Goal: Information Seeking & Learning: Find specific page/section

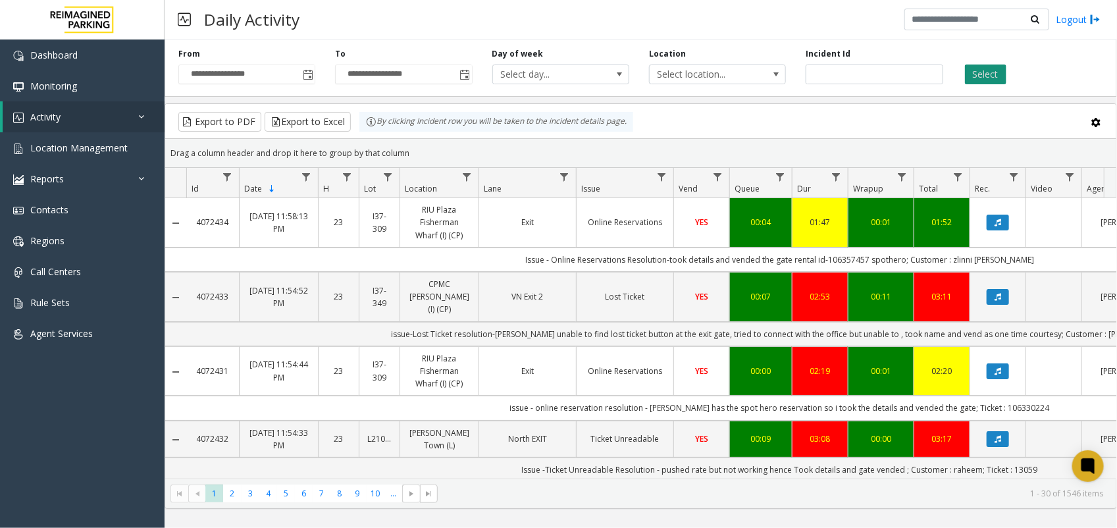
click at [996, 73] on button "Select" at bounding box center [985, 75] width 41 height 20
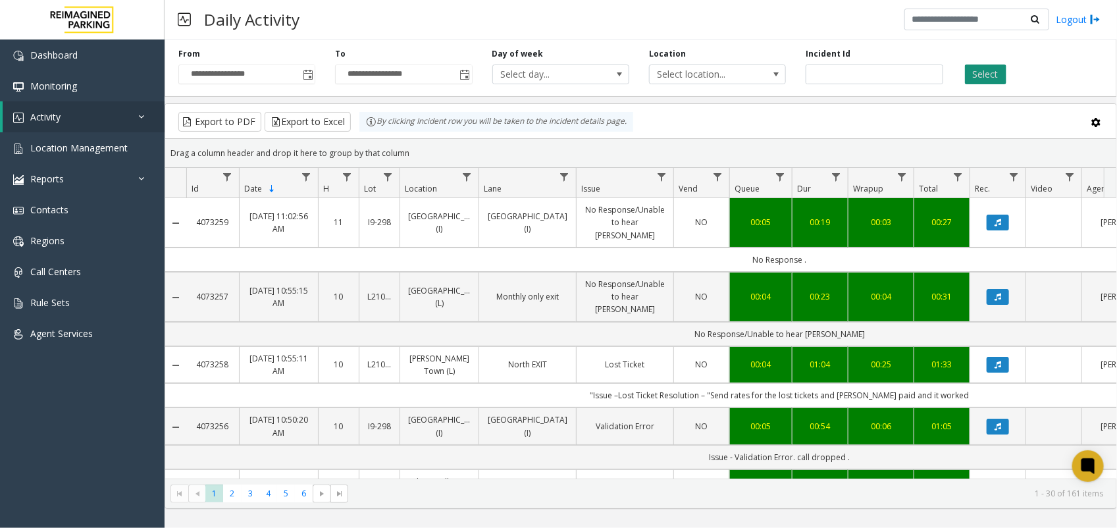
click at [986, 70] on button "Select" at bounding box center [985, 75] width 41 height 20
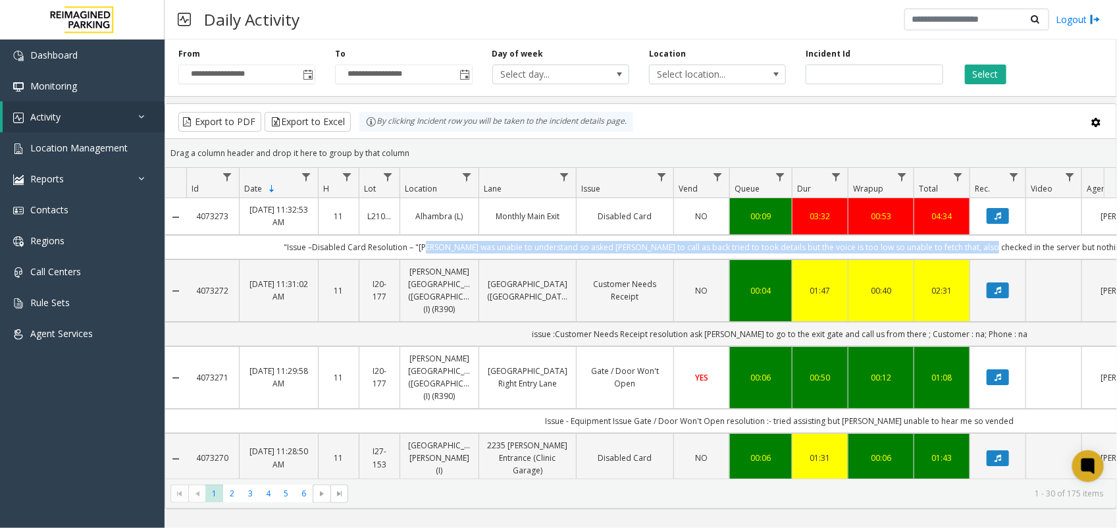
drag, startPoint x: 464, startPoint y: 251, endPoint x: 1005, endPoint y: 242, distance: 540.6
click at [1005, 242] on td ""Issue –Disabled Card Resolution – "[PERSON_NAME] was unable to understand so a…" at bounding box center [779, 247] width 1187 height 24
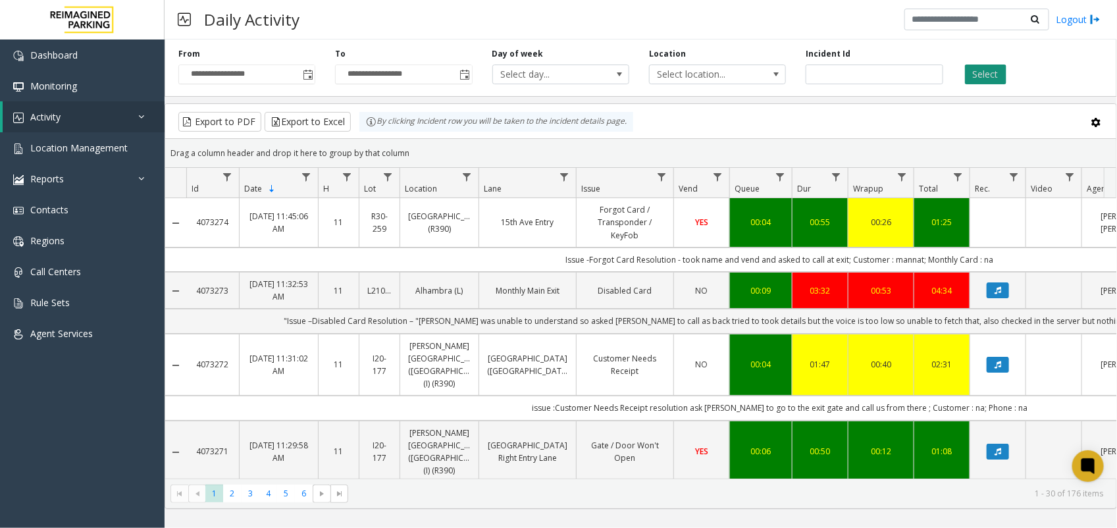
click at [981, 79] on button "Select" at bounding box center [985, 75] width 41 height 20
click at [83, 125] on link "Activity" at bounding box center [84, 116] width 162 height 31
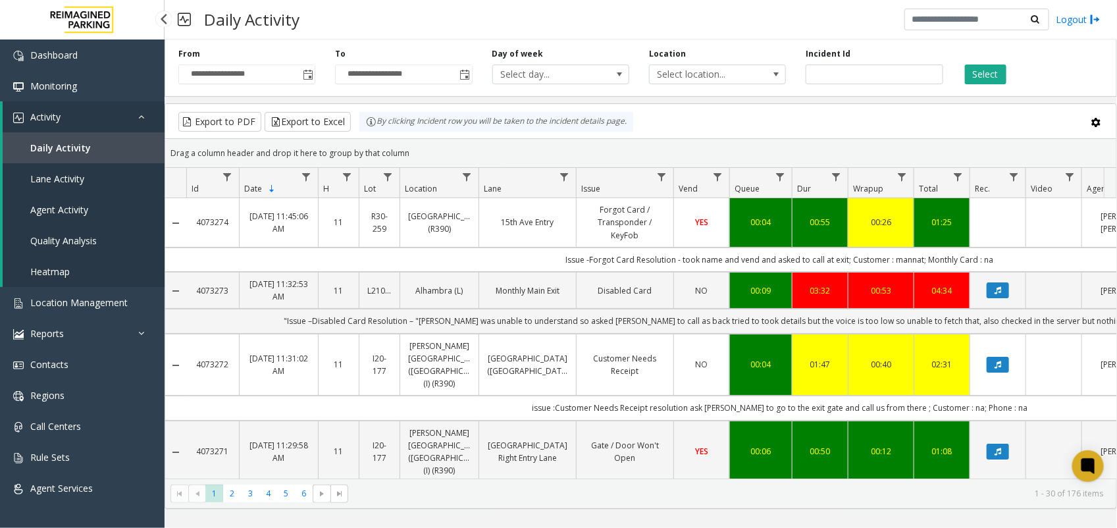
click at [84, 147] on span "Daily Activity" at bounding box center [60, 148] width 61 height 13
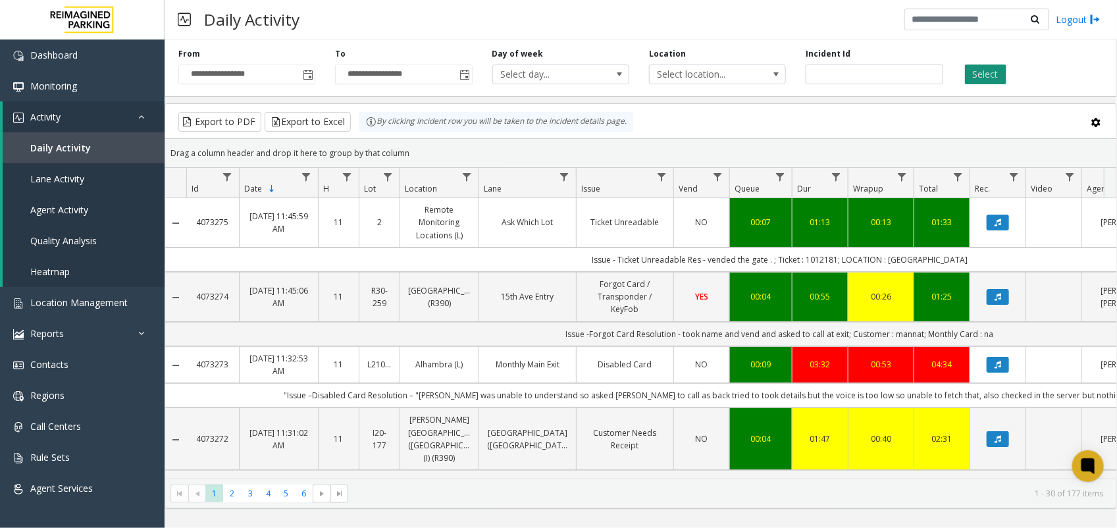
click at [993, 76] on button "Select" at bounding box center [985, 75] width 41 height 20
click at [380, 30] on div "Daily Activity Logout" at bounding box center [641, 20] width 953 height 40
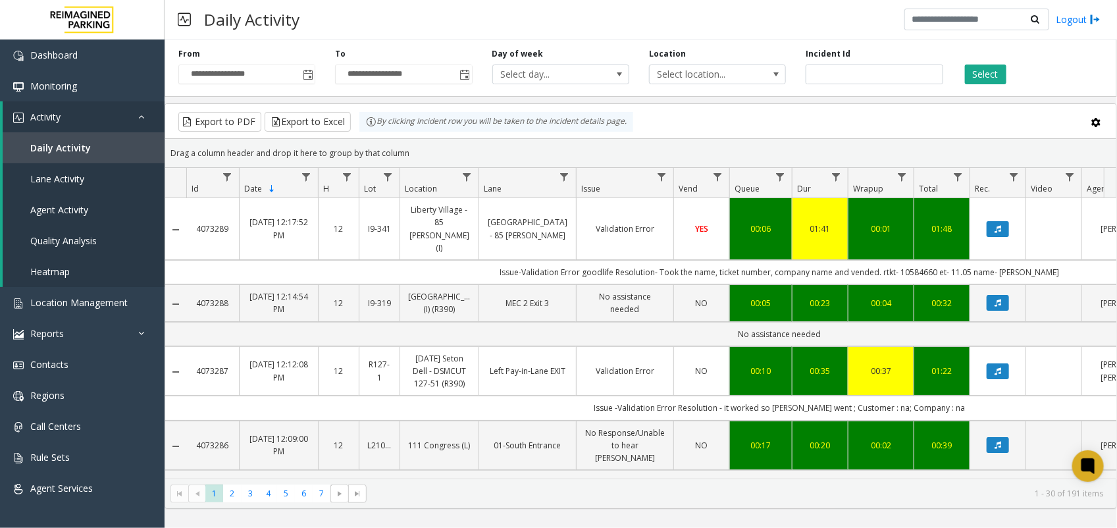
click at [978, 86] on div "**********" at bounding box center [641, 65] width 953 height 63
click at [980, 83] on button "Select" at bounding box center [985, 75] width 41 height 20
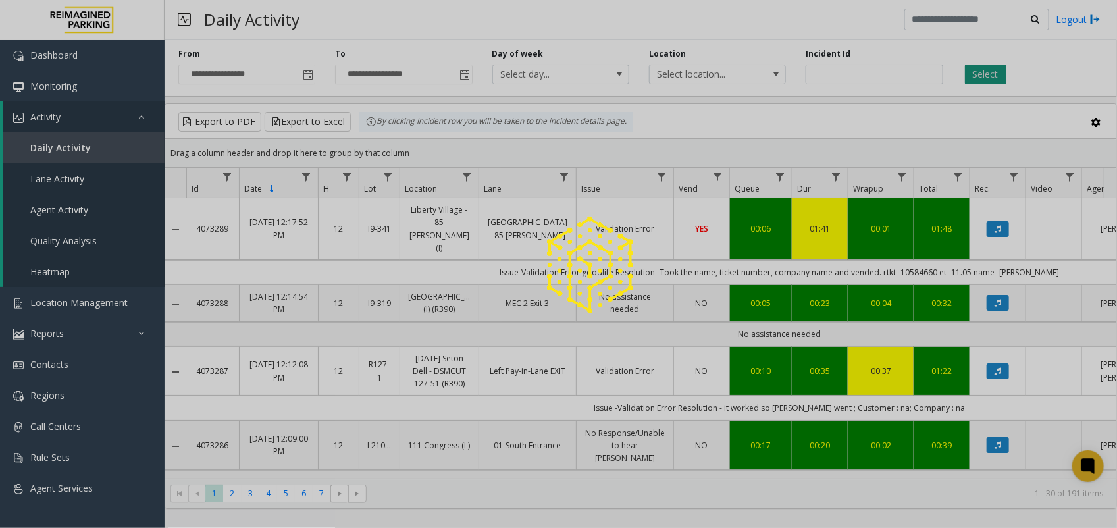
click at [980, 83] on div at bounding box center [558, 264] width 1117 height 528
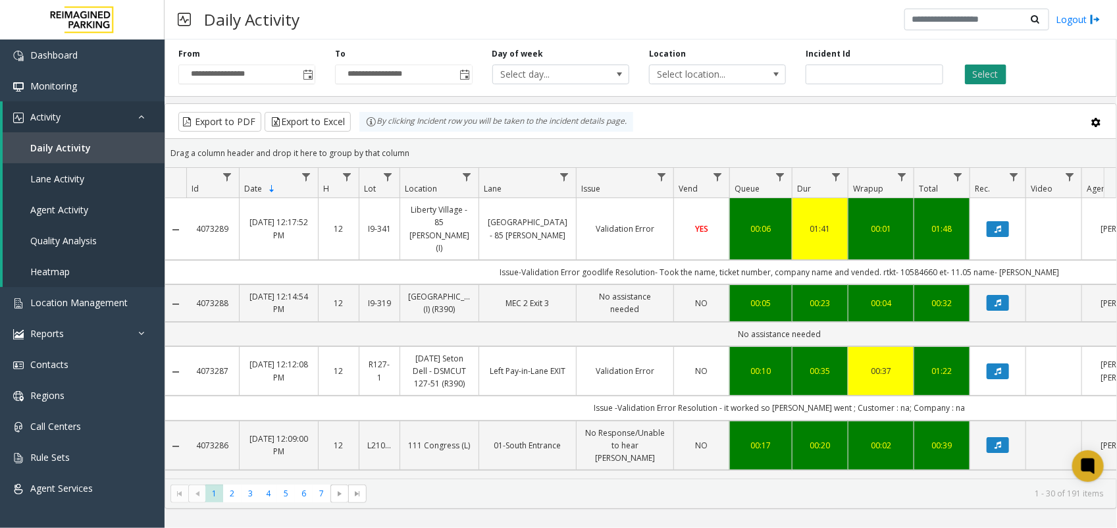
click at [980, 83] on button "Select" at bounding box center [985, 75] width 41 height 20
click at [995, 67] on button "Select" at bounding box center [985, 75] width 41 height 20
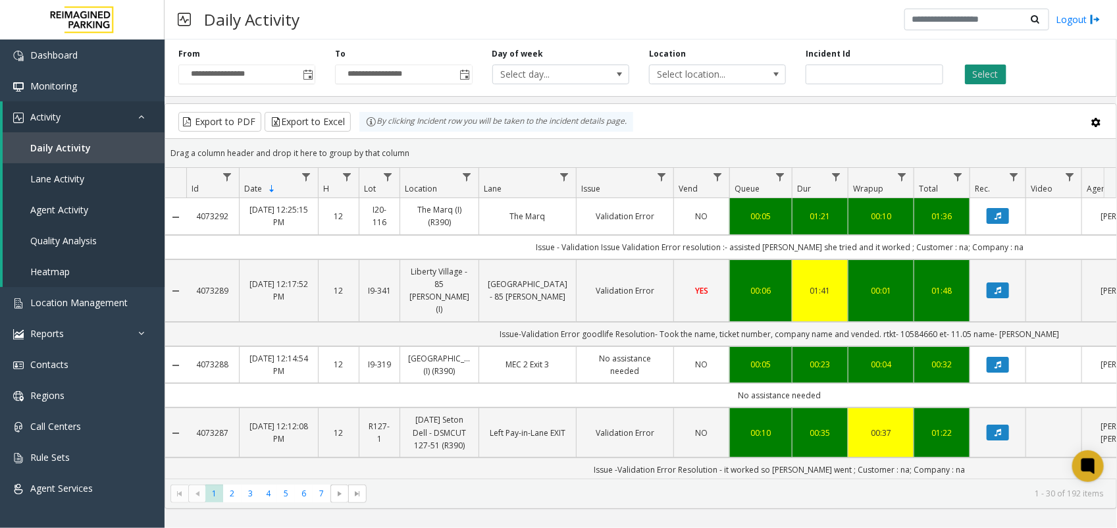
click at [982, 79] on button "Select" at bounding box center [985, 75] width 41 height 20
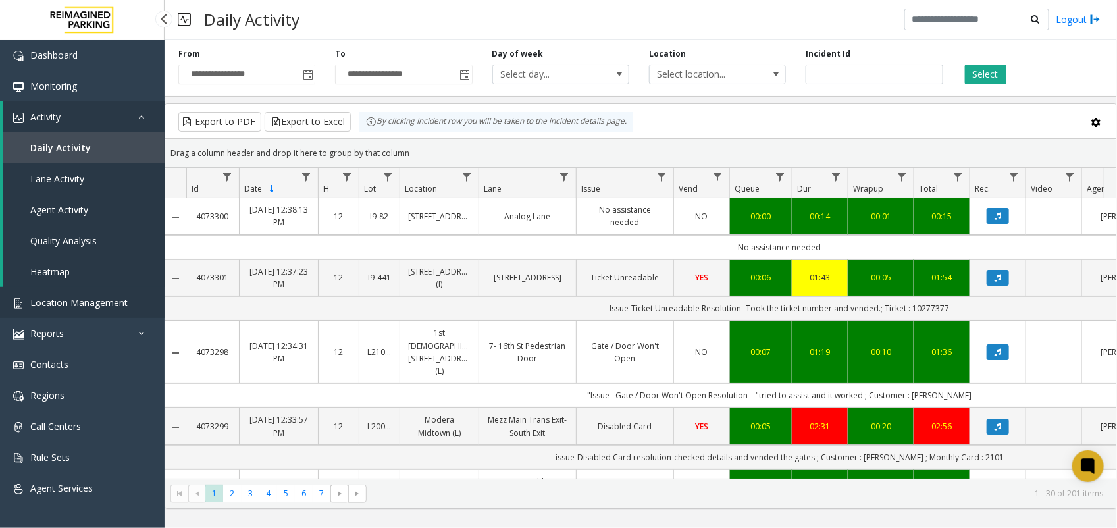
click at [86, 317] on link "Location Management" at bounding box center [82, 302] width 165 height 31
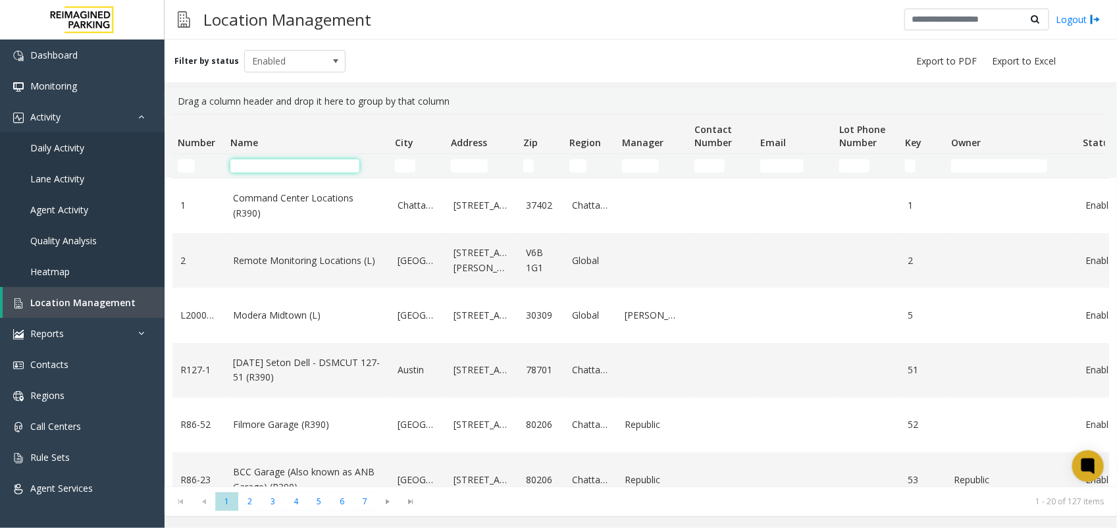
click at [331, 170] on input "Name Filter" at bounding box center [294, 165] width 129 height 13
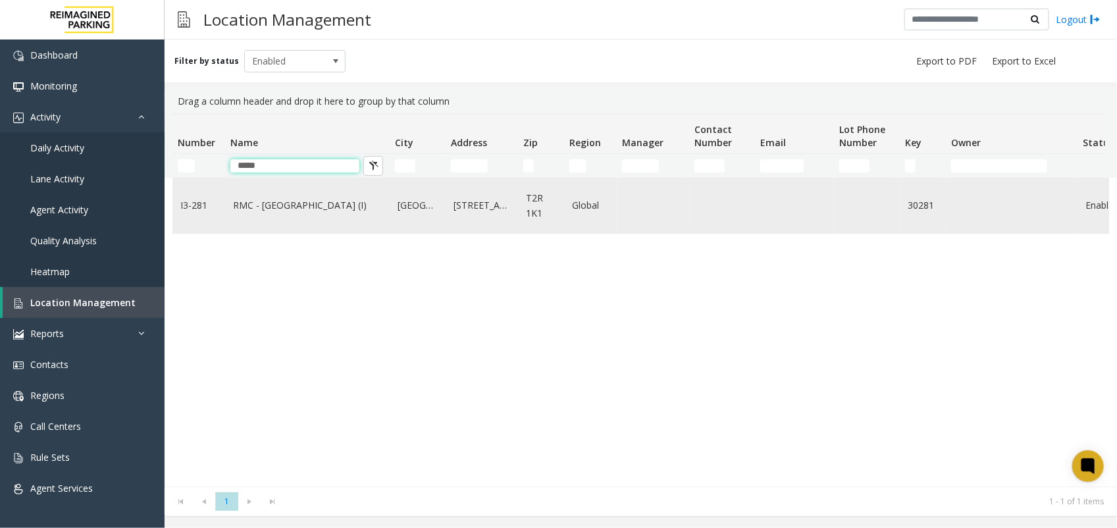
type input "*****"
click at [304, 221] on td "RMC - [GEOGRAPHIC_DATA] (I)" at bounding box center [307, 205] width 165 height 55
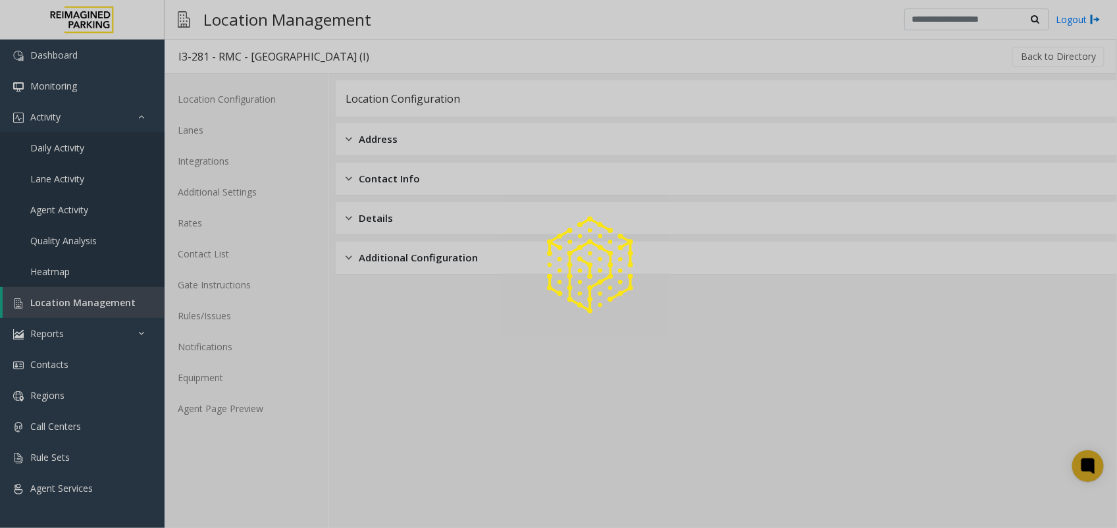
click at [251, 415] on div at bounding box center [558, 264] width 1117 height 528
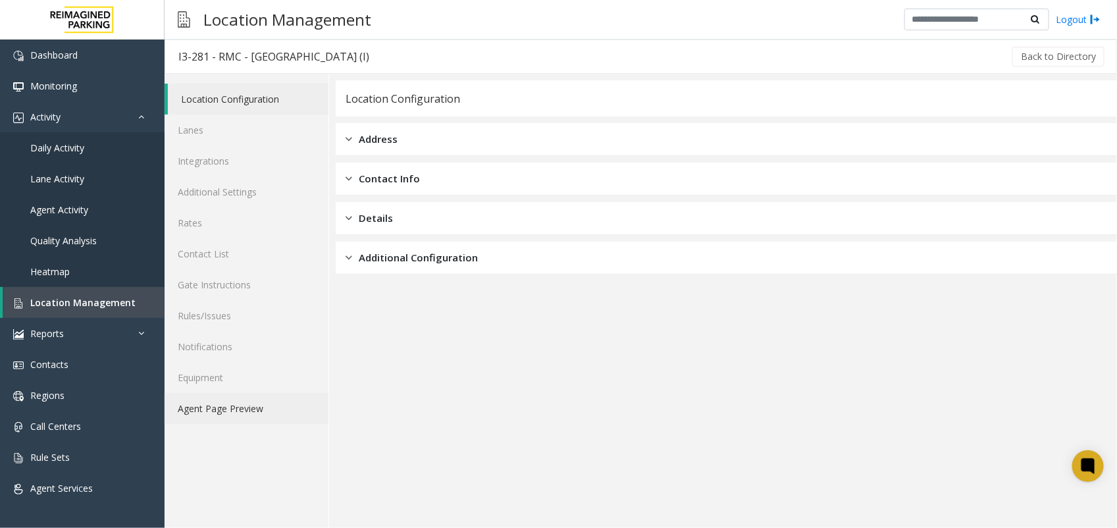
click at [259, 405] on link "Agent Page Preview" at bounding box center [247, 408] width 164 height 31
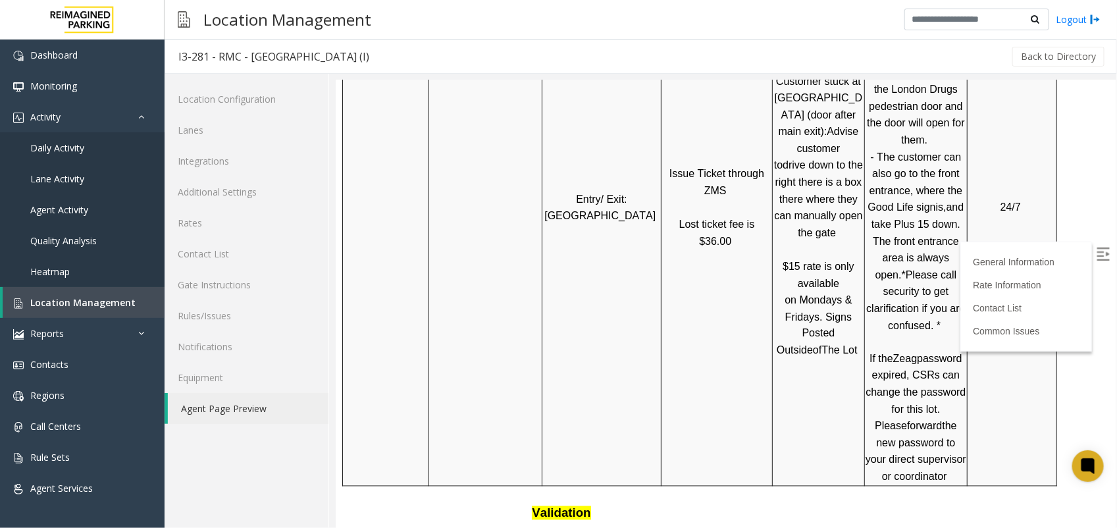
scroll to position [1152, 0]
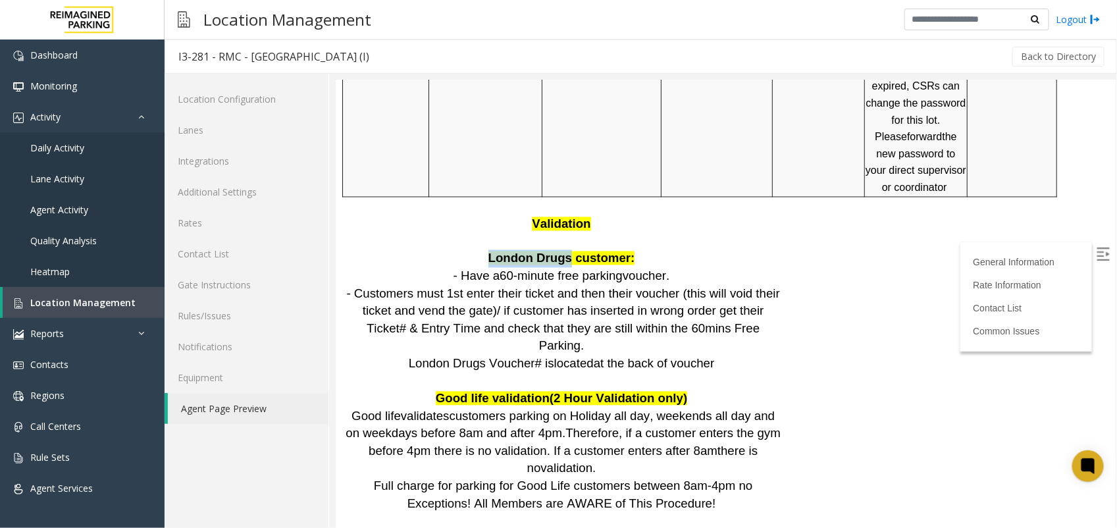
copy span "London Drugs"
drag, startPoint x: 493, startPoint y: 221, endPoint x: 564, endPoint y: 216, distance: 71.3
click at [564, 250] on p "London Drugs customer: - Have a 60-minute free parking voucher. - Customers mus…" at bounding box center [562, 320] width 435 height 140
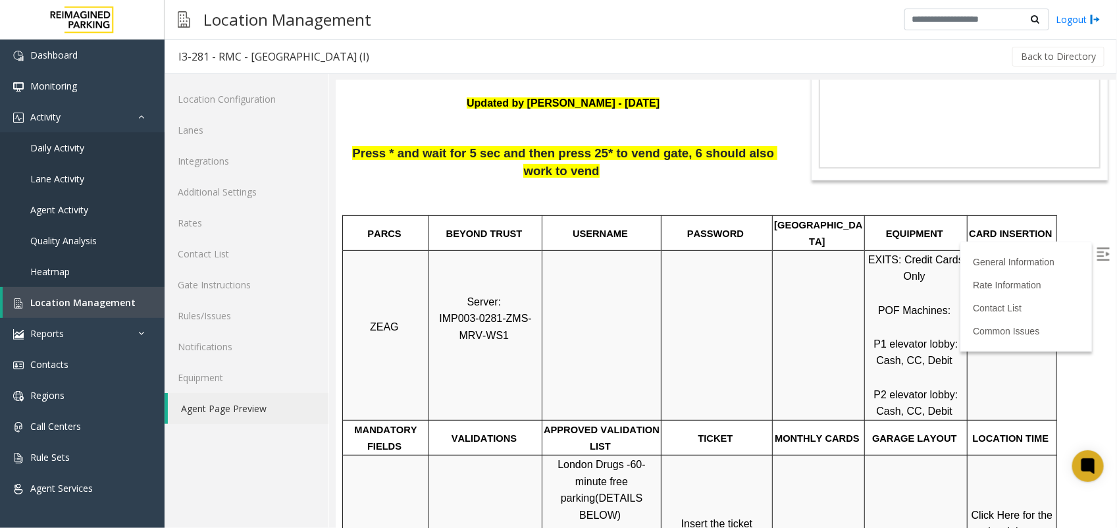
scroll to position [165, 0]
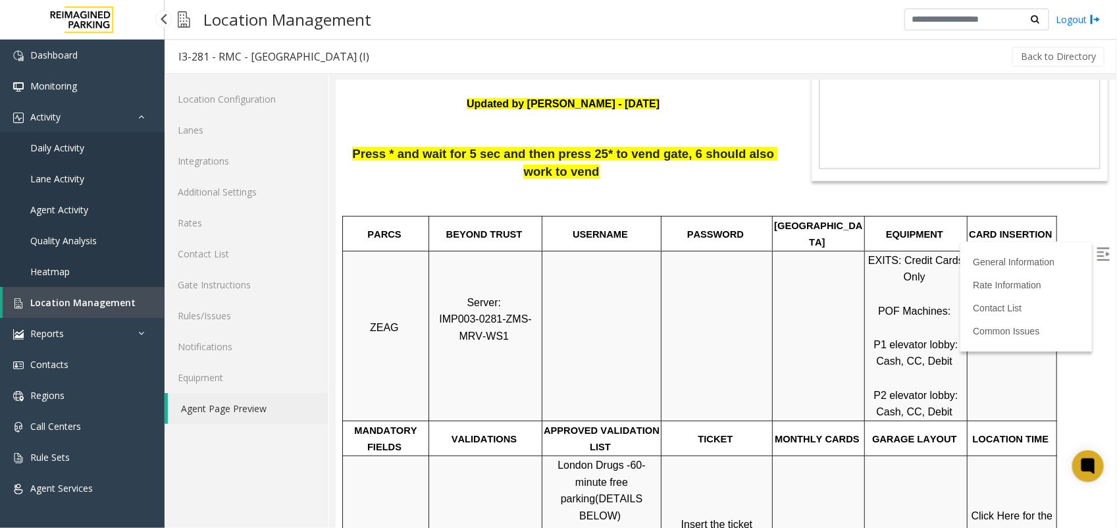
click at [60, 142] on span "Daily Activity" at bounding box center [57, 148] width 54 height 13
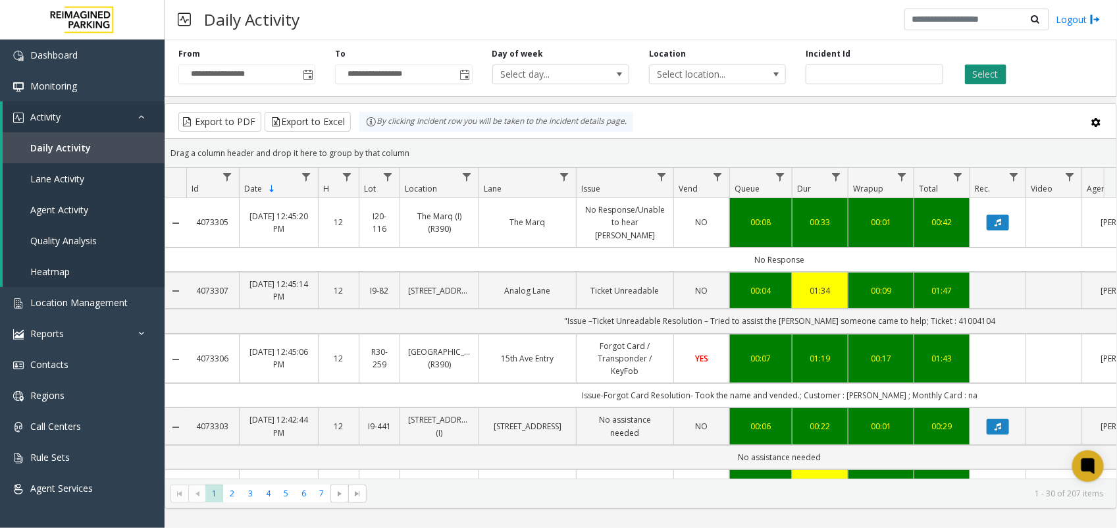
click at [978, 72] on button "Select" at bounding box center [985, 75] width 41 height 20
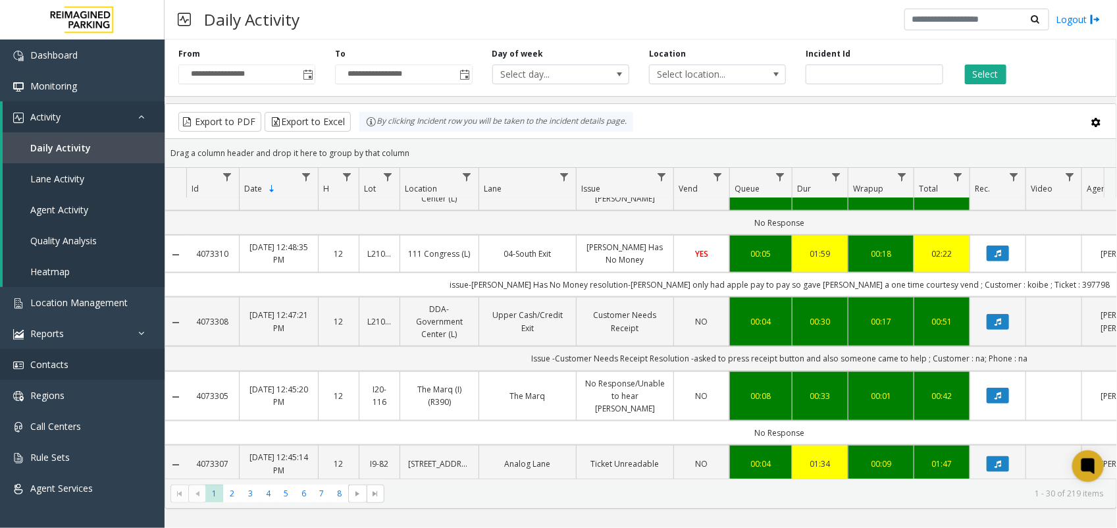
scroll to position [658, 0]
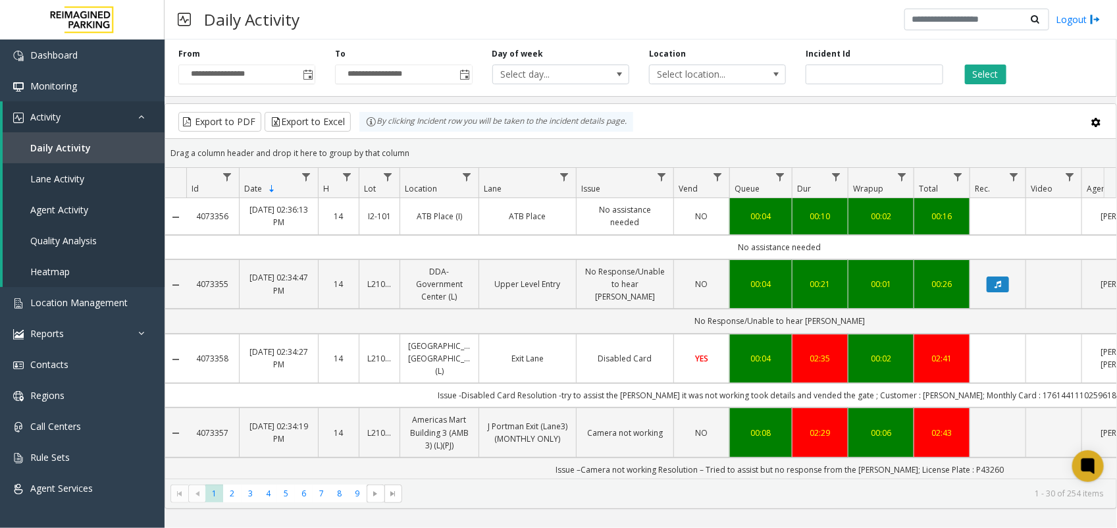
scroll to position [658, 0]
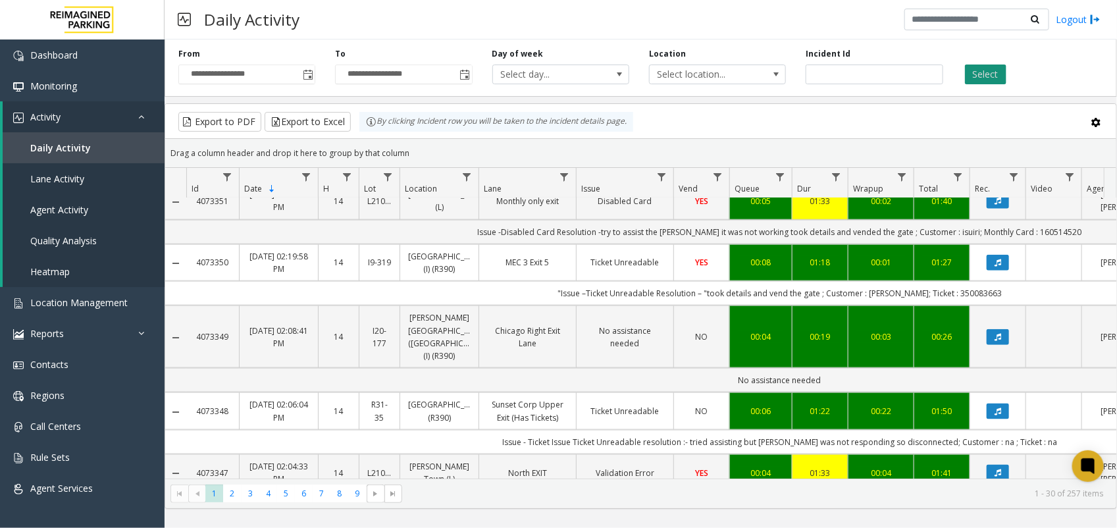
click at [1001, 77] on button "Select" at bounding box center [985, 75] width 41 height 20
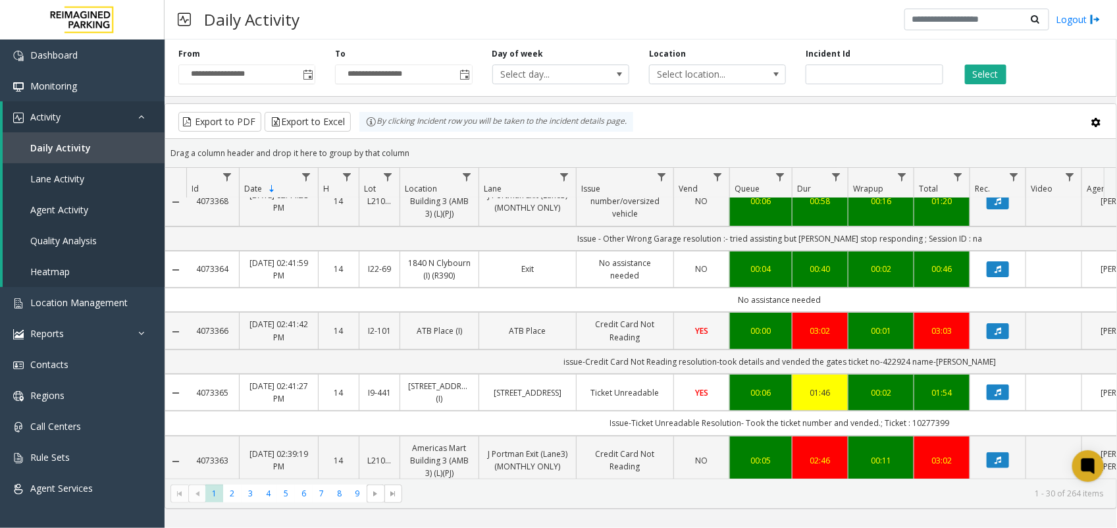
scroll to position [0, 0]
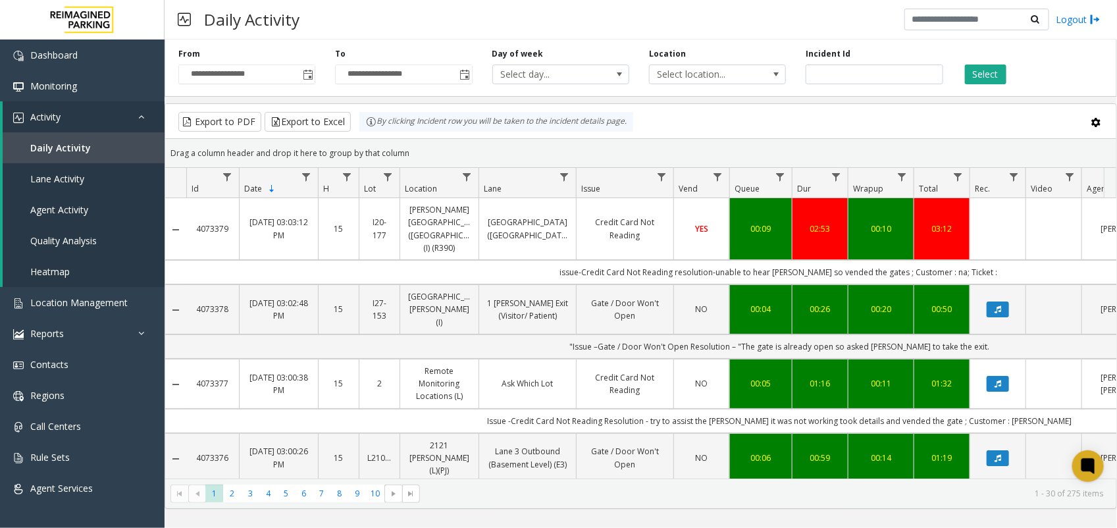
click at [1006, 66] on div "Select" at bounding box center [1031, 66] width 157 height 36
click at [1002, 68] on button "Select" at bounding box center [985, 75] width 41 height 20
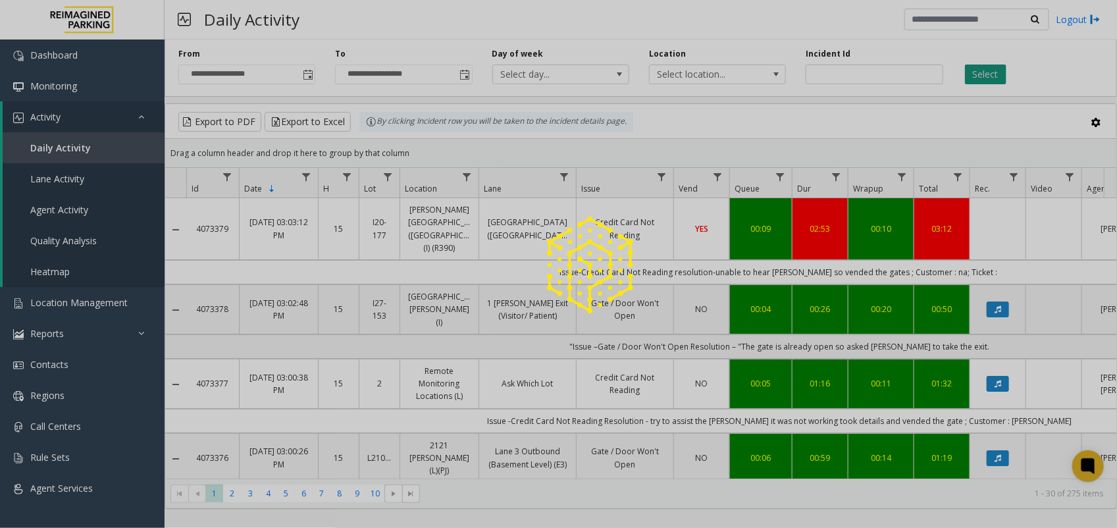
click at [1002, 68] on div at bounding box center [558, 264] width 1117 height 528
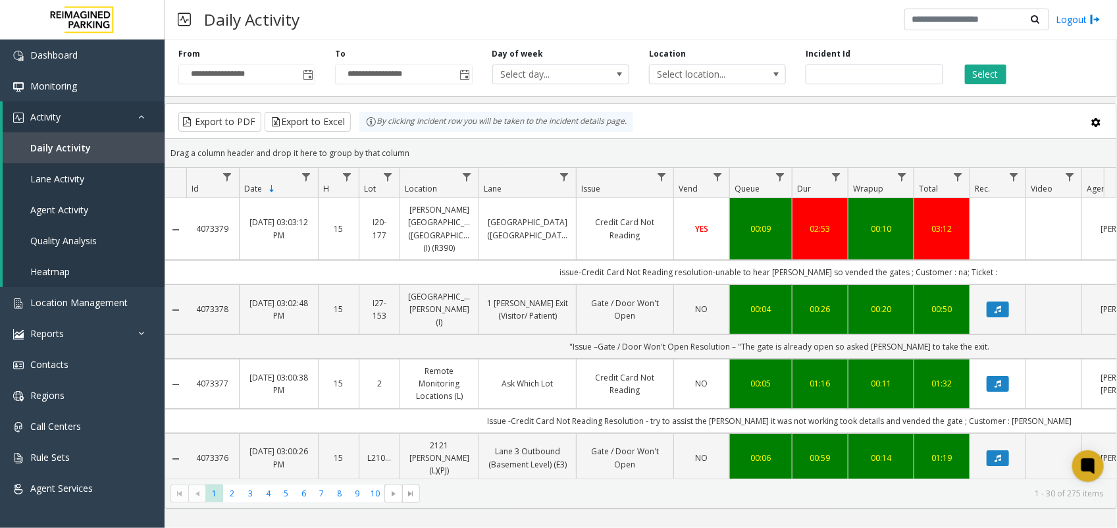
click at [1002, 68] on button "Select" at bounding box center [985, 75] width 41 height 20
